Goal: Navigation & Orientation: Find specific page/section

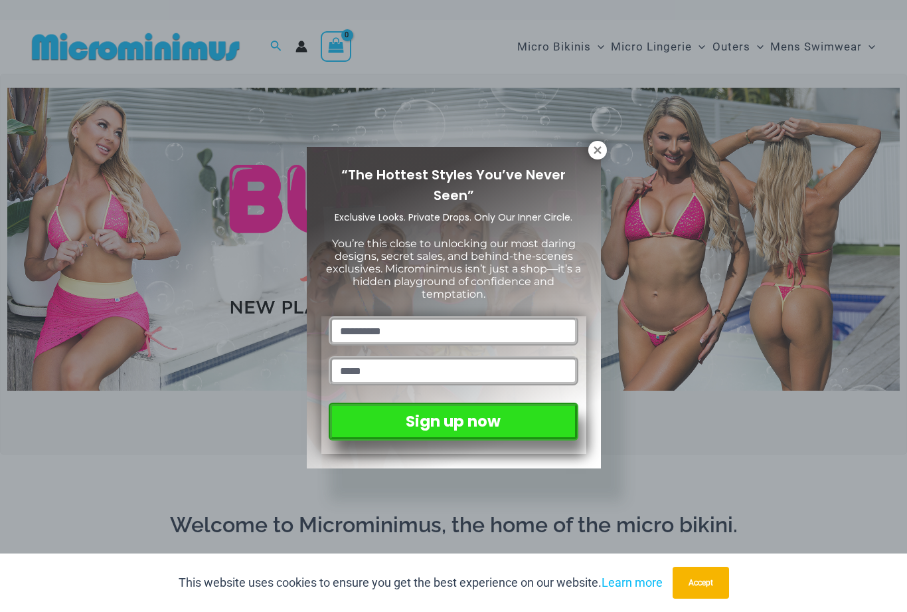
click at [603, 137] on div "“The Hottest Styles You’ve Never Seen” Exclusive Looks. Private Drops. Only Our…" at bounding box center [453, 306] width 907 height 612
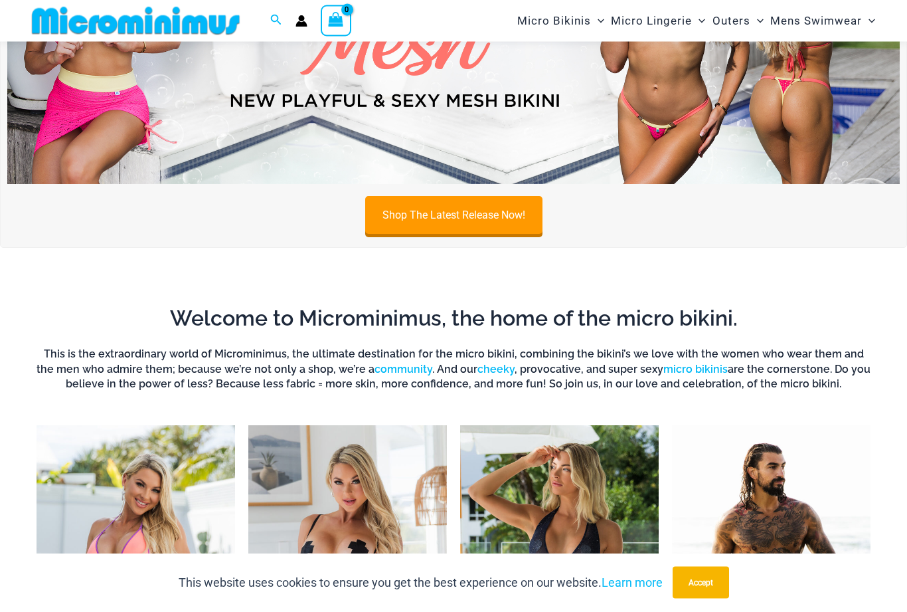
scroll to position [205, 0]
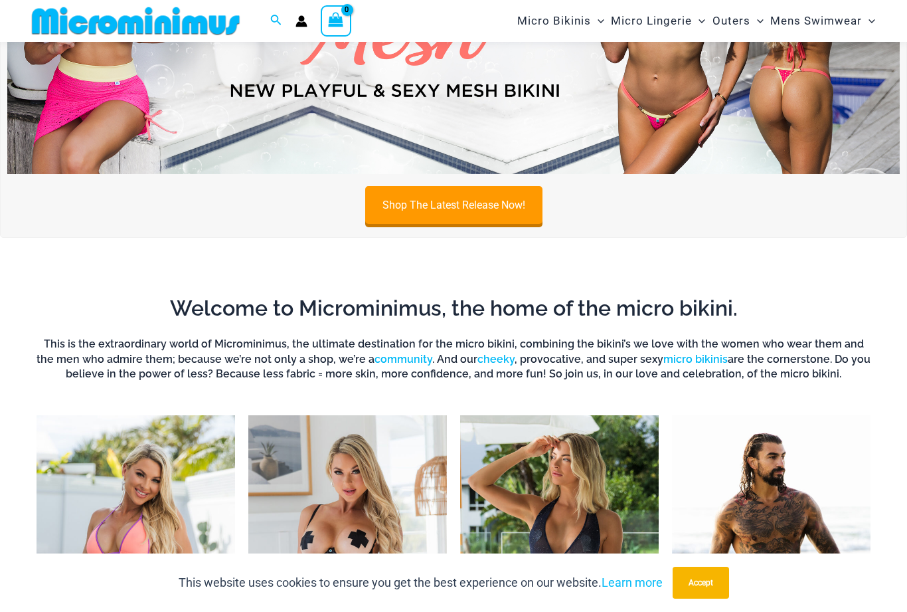
click at [701, 598] on button "Accept" at bounding box center [701, 583] width 56 height 32
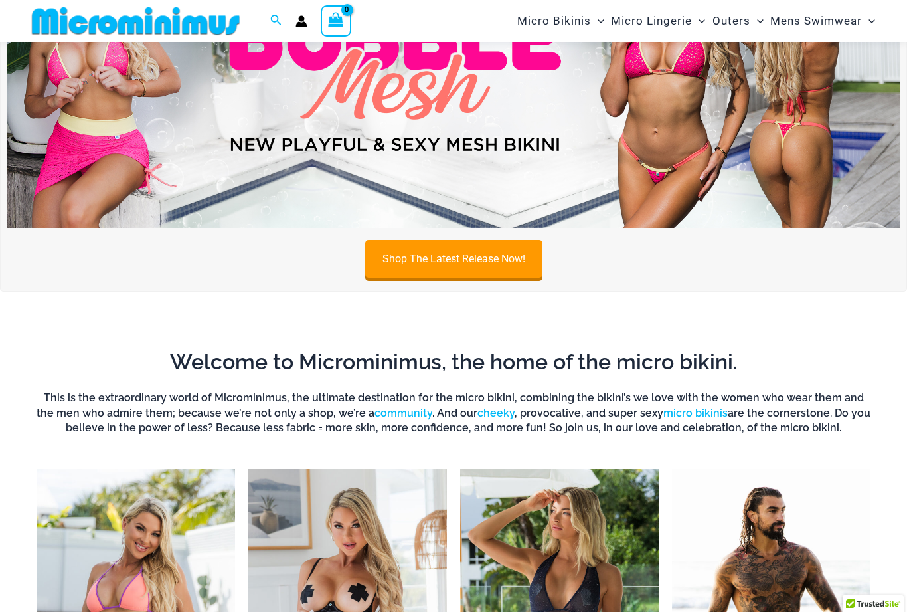
scroll to position [150, 0]
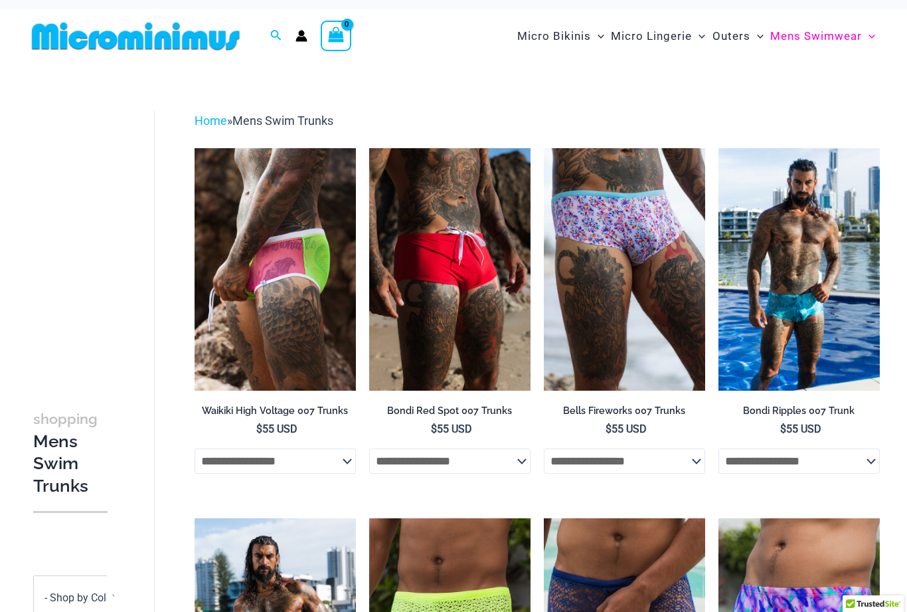
scroll to position [10, 0]
